Goal: Check status: Check status

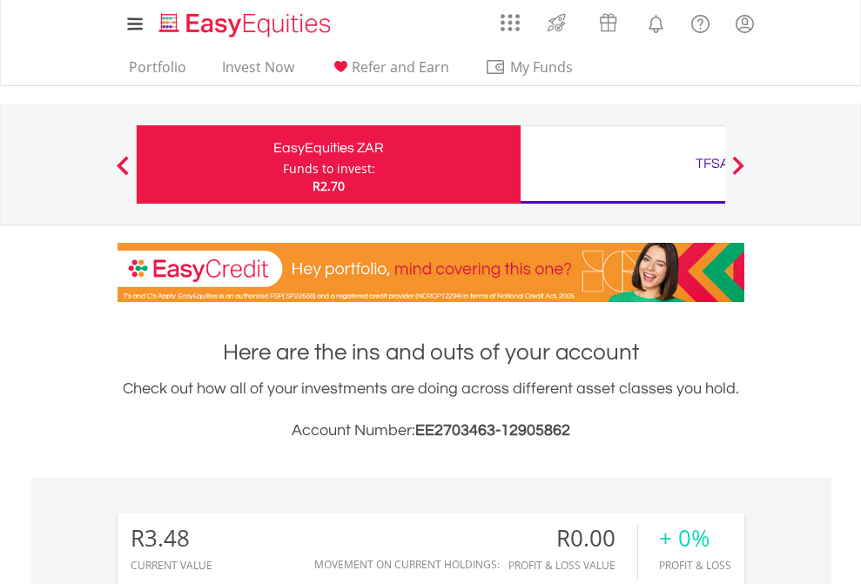
scroll to position [167, 273]
click at [283, 165] on div "Funds to invest:" at bounding box center [329, 168] width 92 height 17
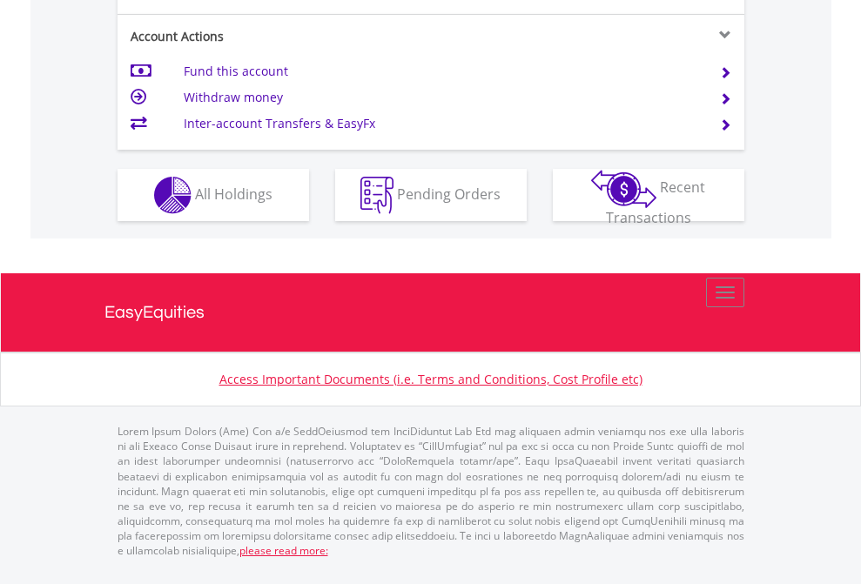
scroll to position [1703, 0]
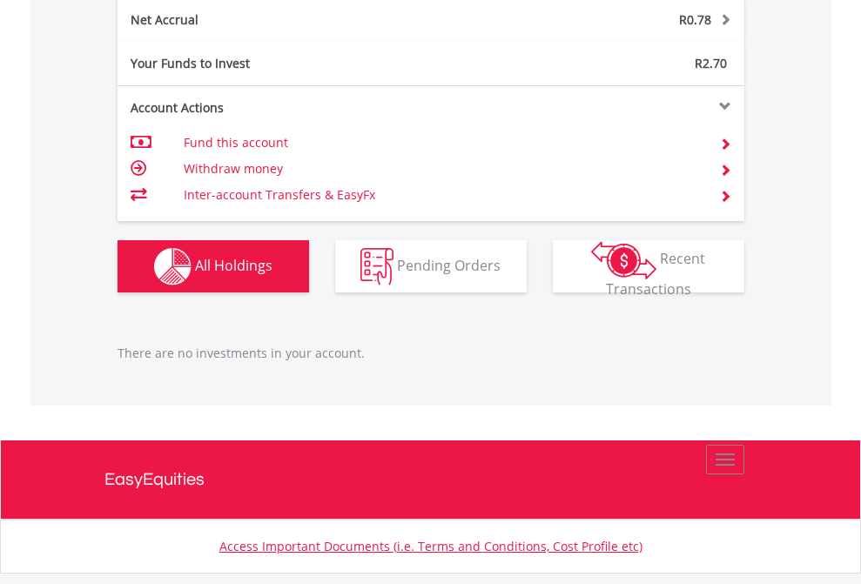
scroll to position [1764, 0]
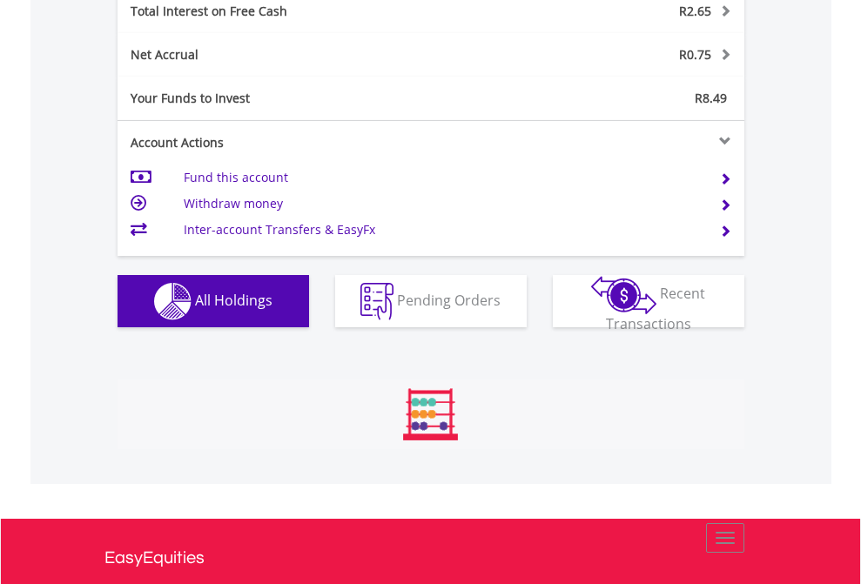
scroll to position [167, 273]
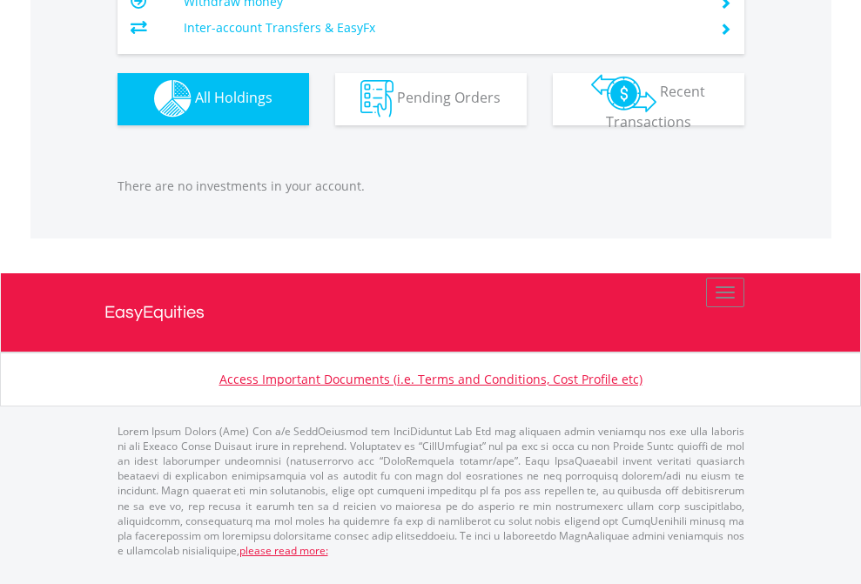
scroll to position [1723, 0]
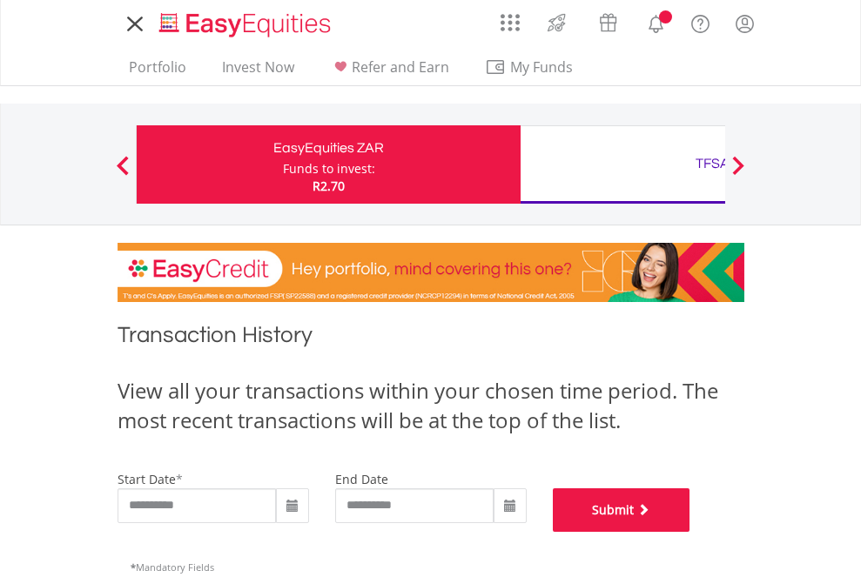
click at [690, 532] on button "Submit" at bounding box center [622, 510] width 138 height 44
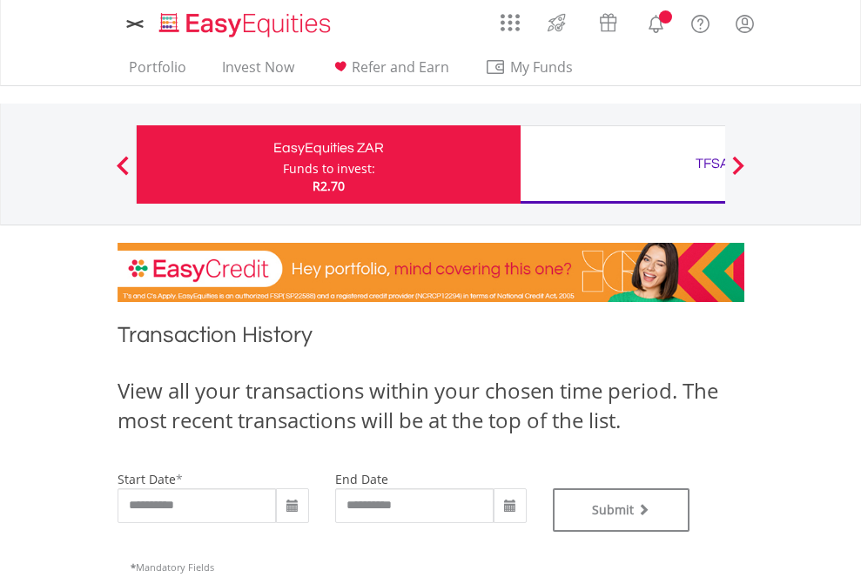
click at [622, 165] on div "TFSA" at bounding box center [712, 163] width 363 height 24
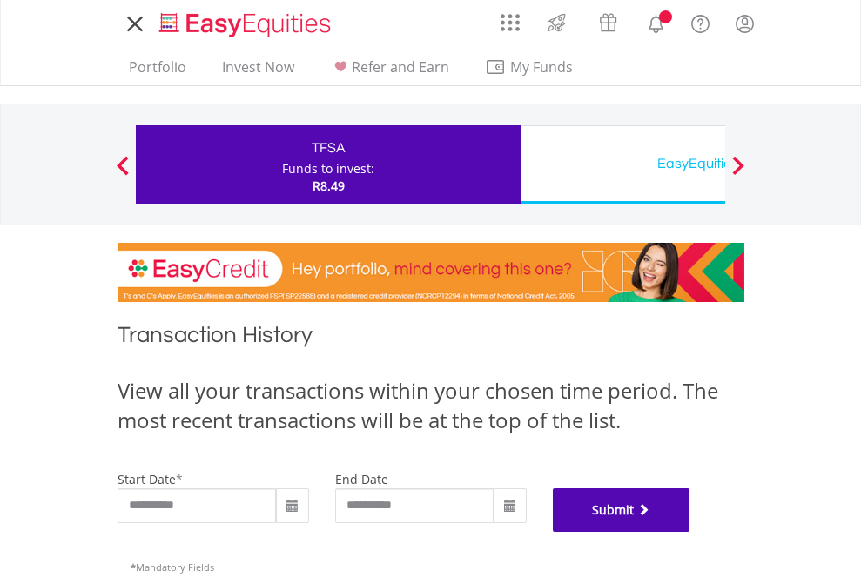
click at [690, 532] on button "Submit" at bounding box center [622, 510] width 138 height 44
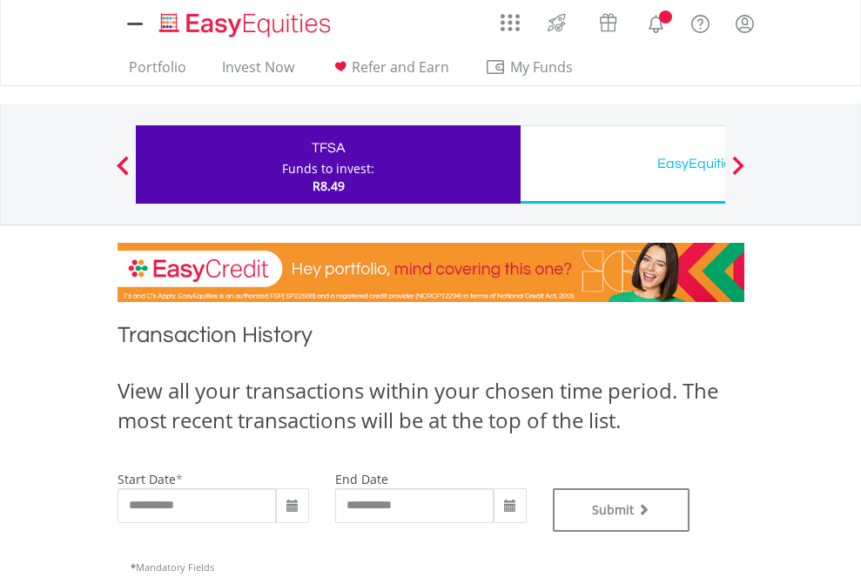
click at [622, 165] on div "EasyEquities USD" at bounding box center [712, 163] width 363 height 24
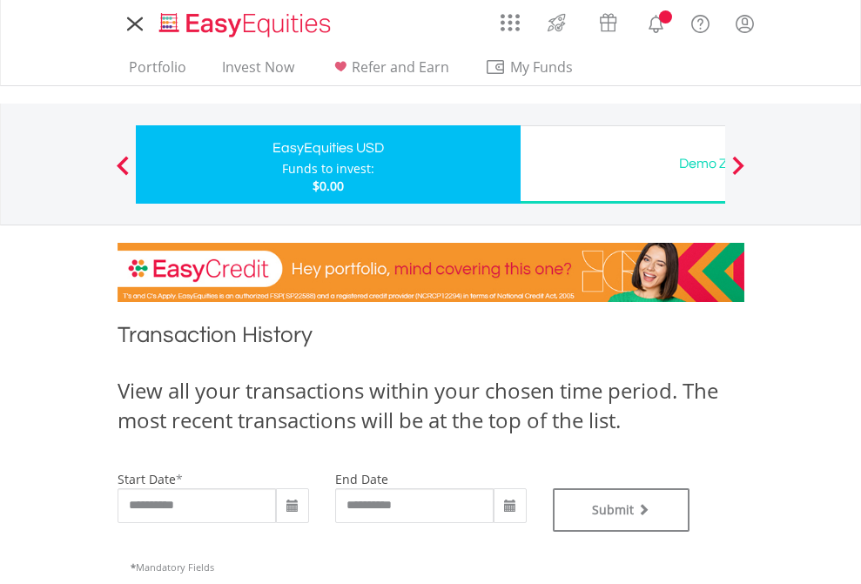
type input "**********"
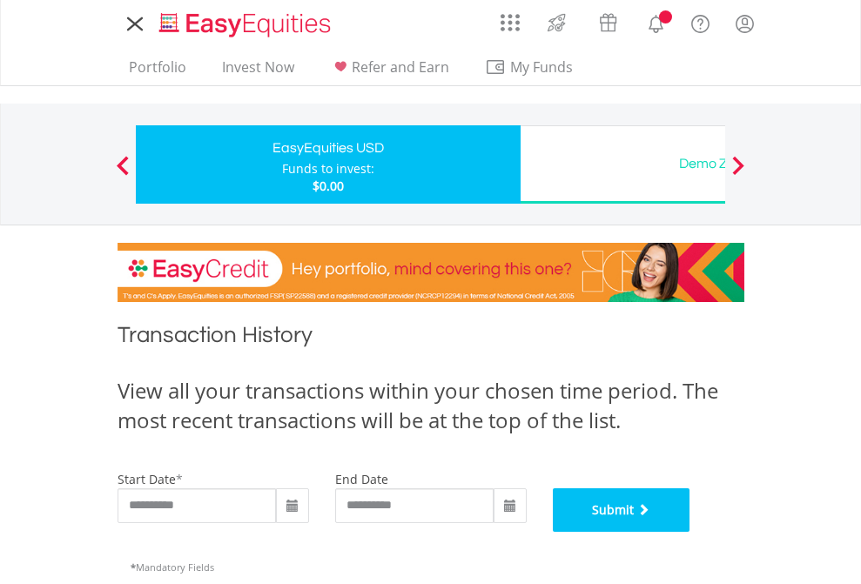
click at [690, 532] on button "Submit" at bounding box center [622, 510] width 138 height 44
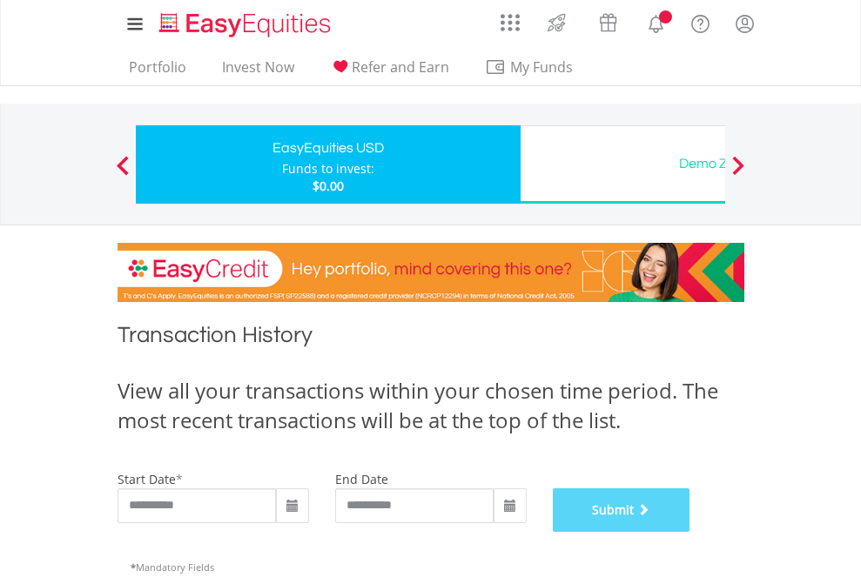
scroll to position [706, 0]
